Goal: Task Accomplishment & Management: Use online tool/utility

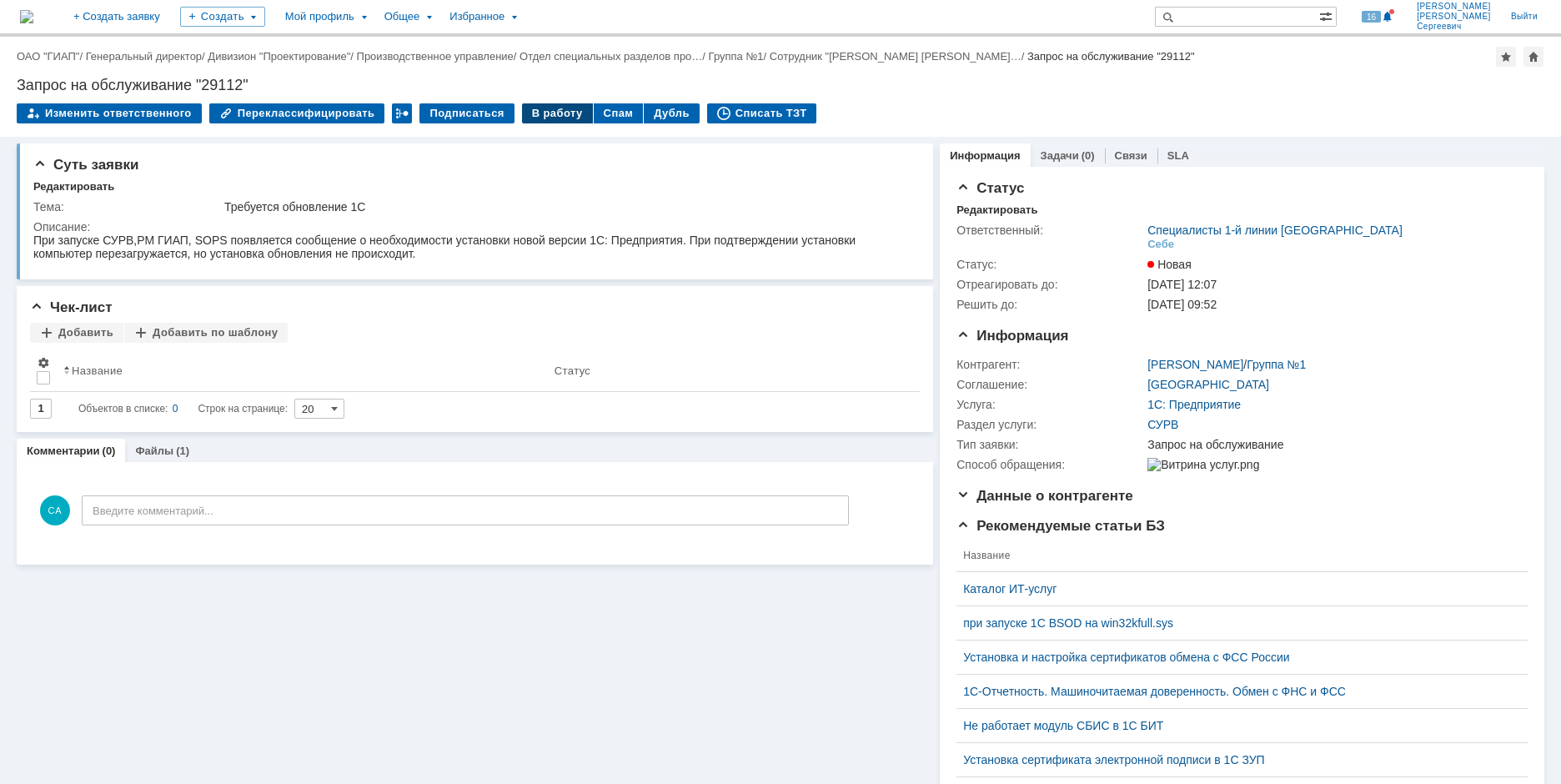
click at [522, 115] on div "В работу" at bounding box center [558, 113] width 71 height 20
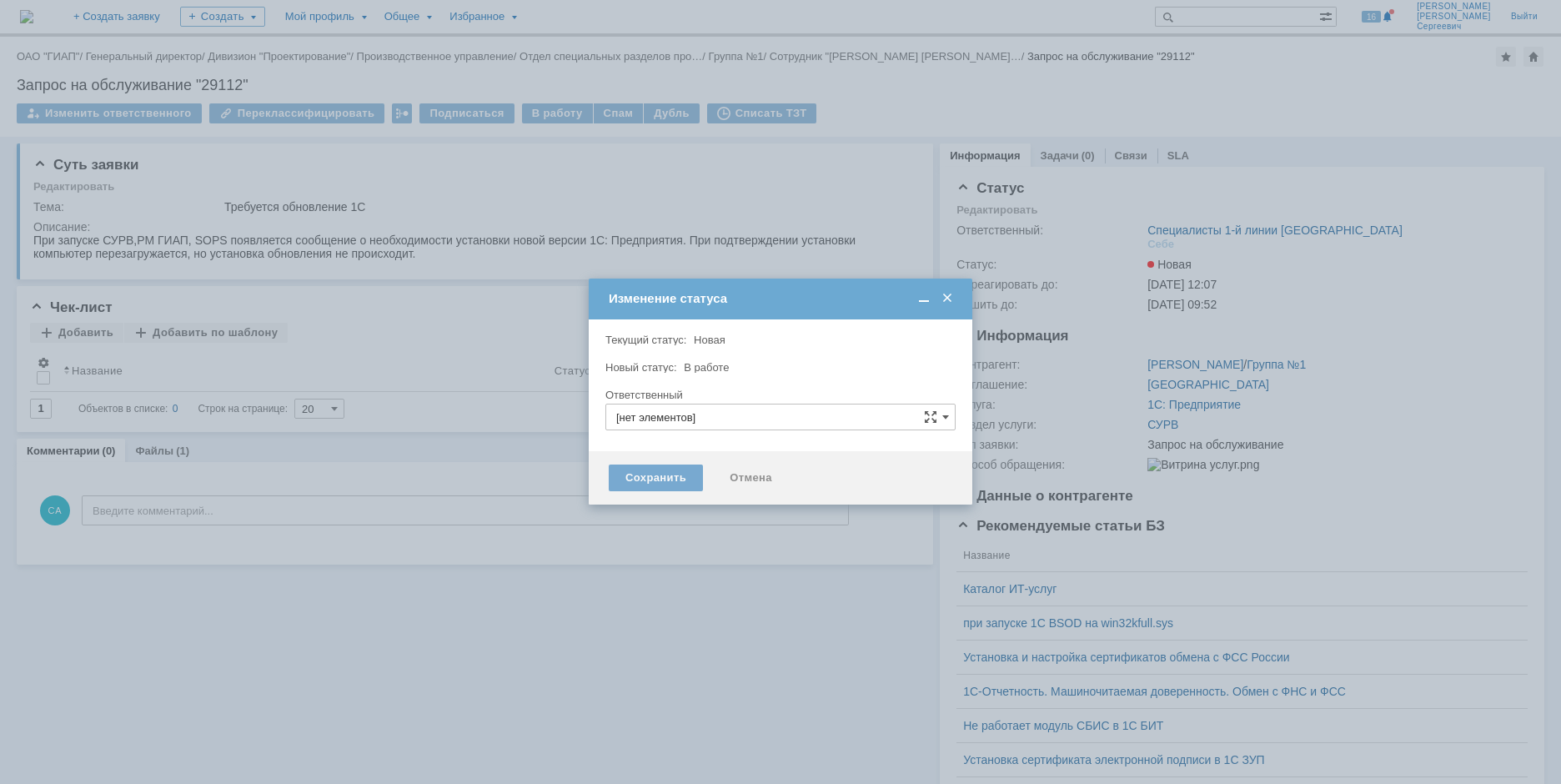
type input "Специалисты 1-й линии [GEOGRAPHIC_DATA]"
type input "[PERSON_NAME]"
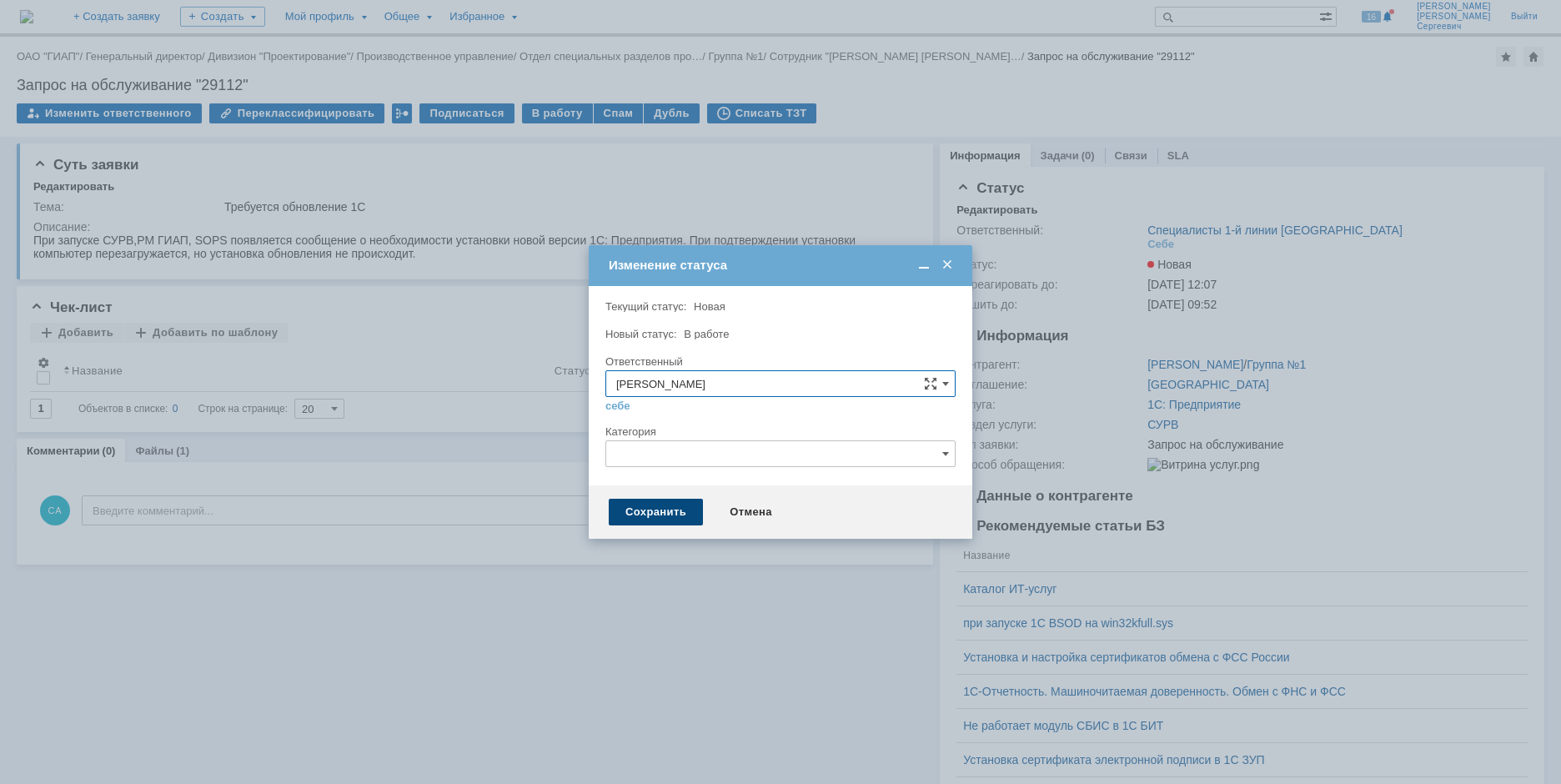
click at [641, 512] on div "Сохранить" at bounding box center [656, 512] width 94 height 27
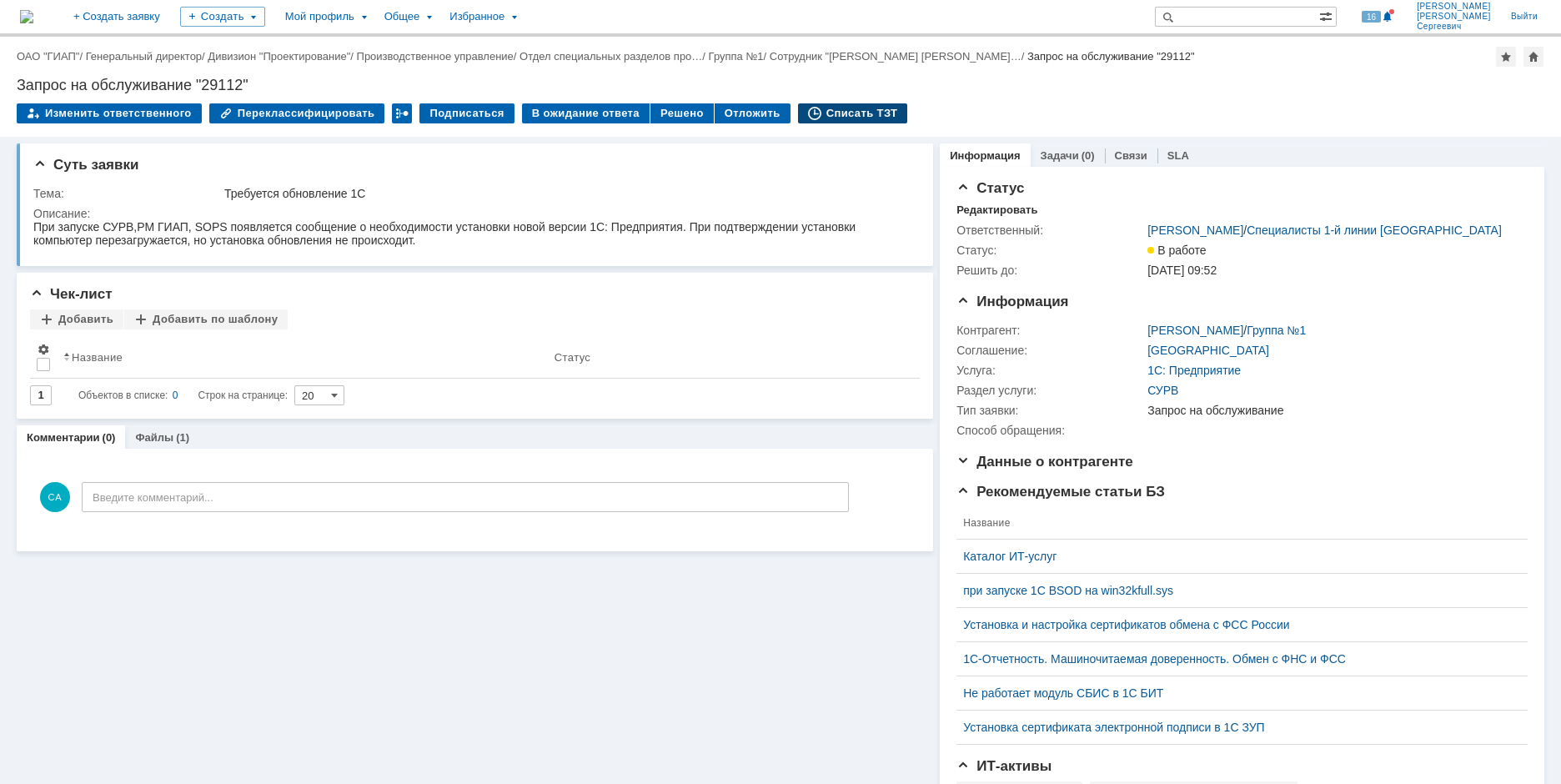
click at [867, 112] on div "Списать ТЗТ" at bounding box center [853, 113] width 110 height 20
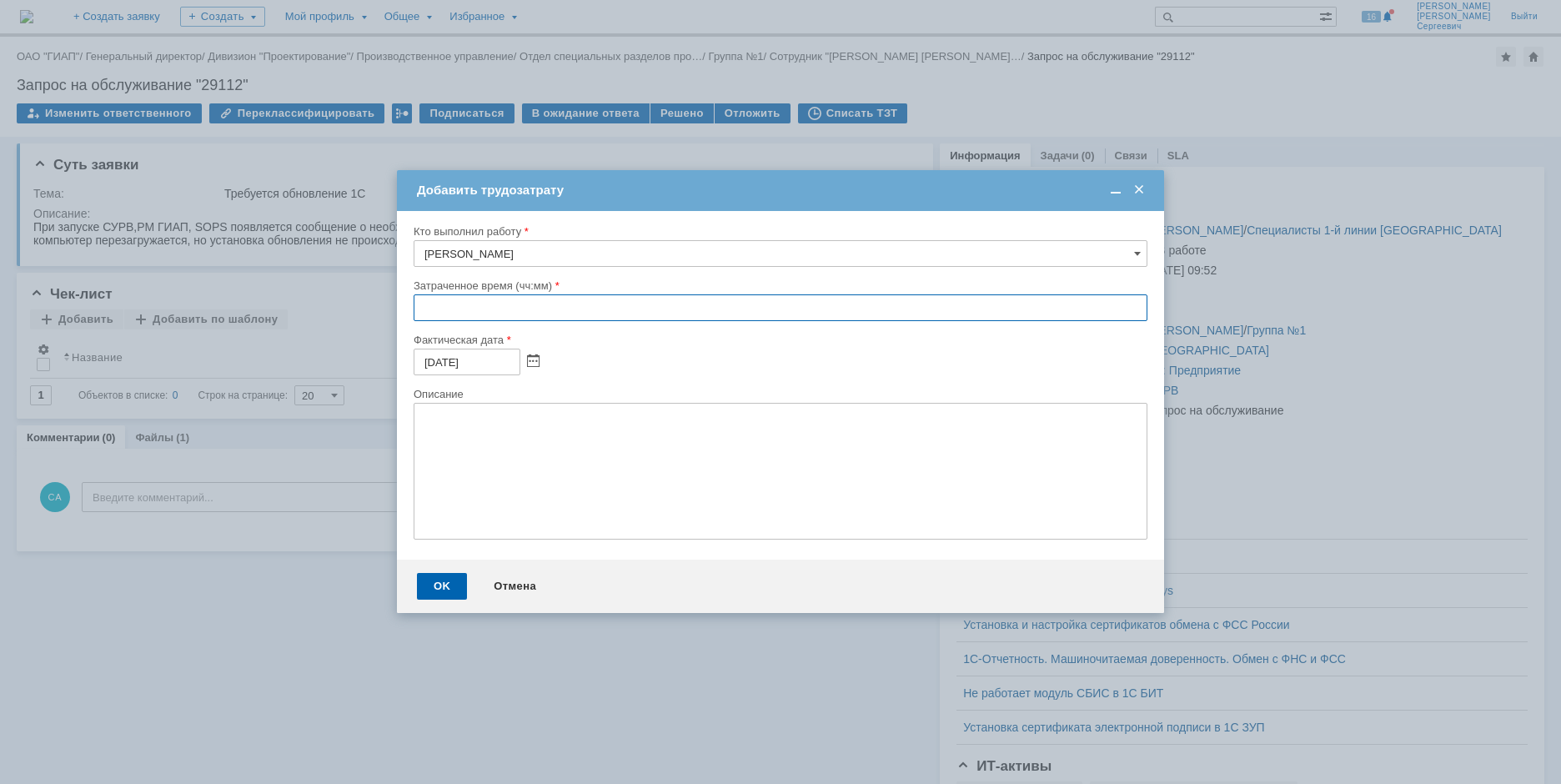
click at [420, 303] on input "text" at bounding box center [780, 307] width 734 height 27
type input "00:05"
click at [429, 584] on div "OK" at bounding box center [442, 586] width 50 height 27
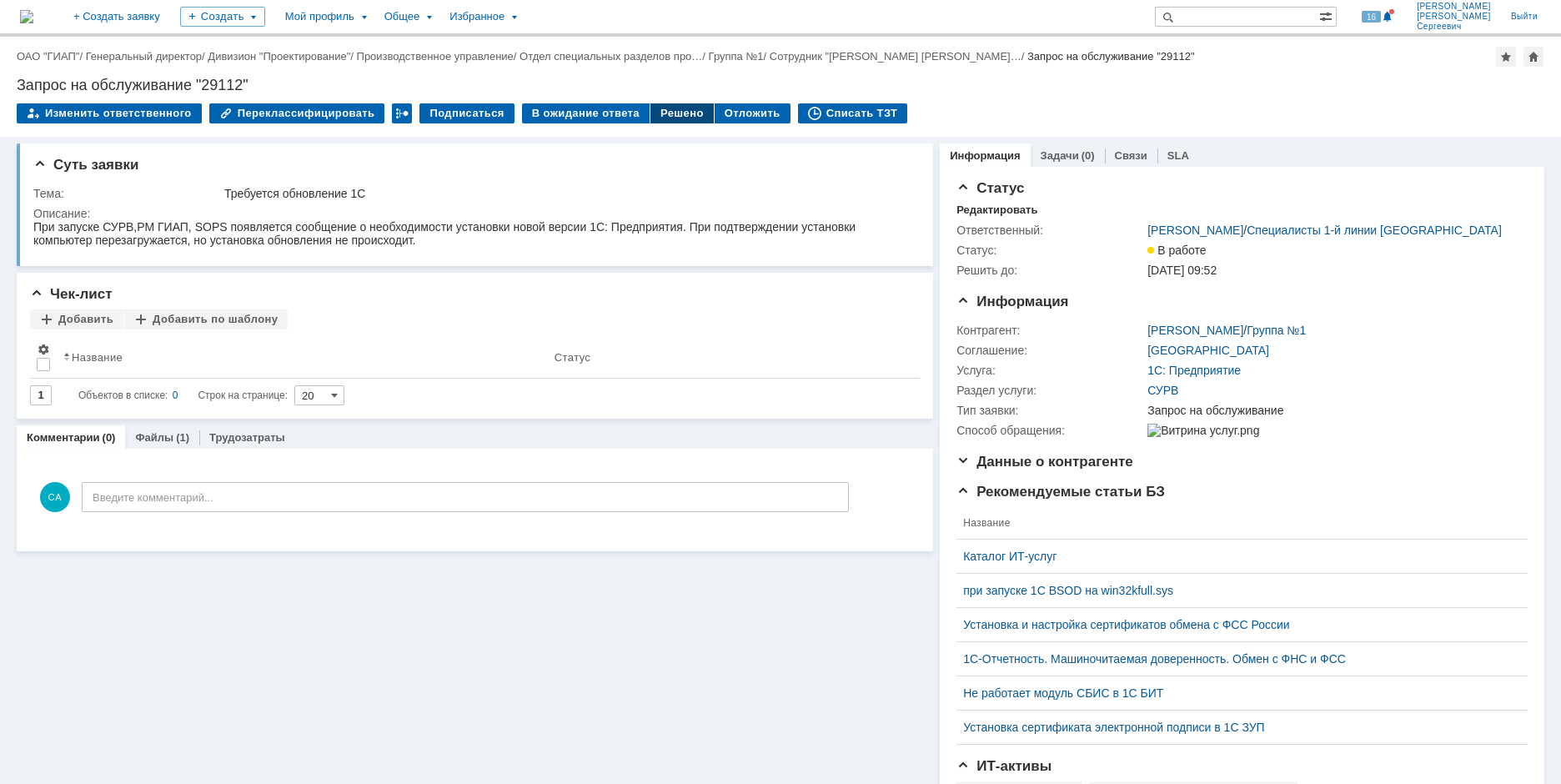
click at [666, 111] on div "Решено" at bounding box center [682, 113] width 63 height 20
